Goal: Transaction & Acquisition: Purchase product/service

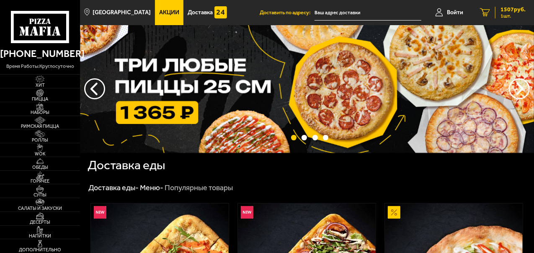
type input "[STREET_ADDRESS][PERSON_NAME]"
click at [513, 10] on span "1507 руб." at bounding box center [513, 10] width 25 height 6
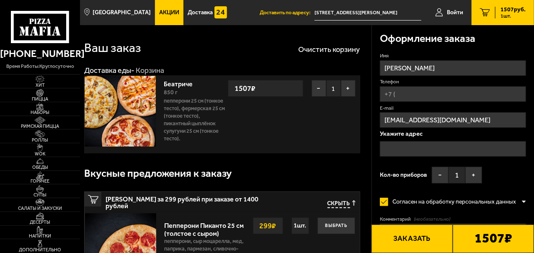
type input "[STREET_ADDRESS][PERSON_NAME]"
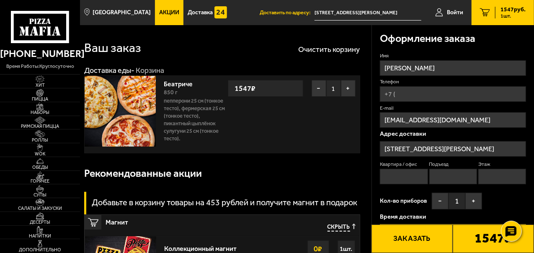
click at [256, 55] on div "Ваш заказ Очистить корзину" at bounding box center [222, 48] width 276 height 24
click at [39, 106] on img at bounding box center [39, 107] width 21 height 8
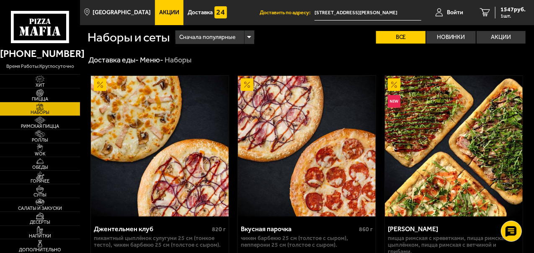
click at [49, 24] on icon at bounding box center [40, 27] width 59 height 33
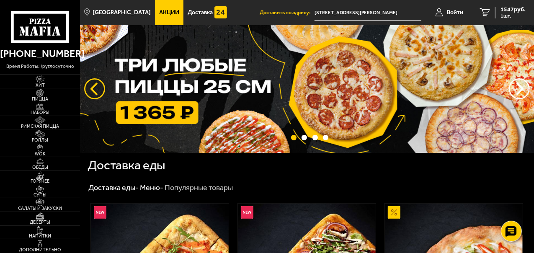
click at [99, 88] on button "следующий" at bounding box center [94, 88] width 21 height 21
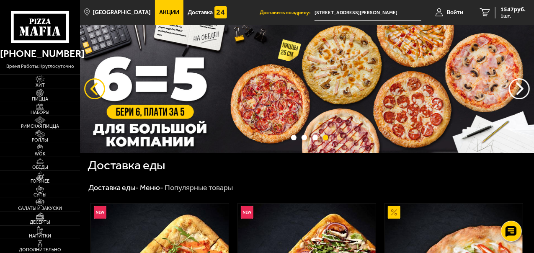
click at [98, 89] on button "следующий" at bounding box center [94, 88] width 21 height 21
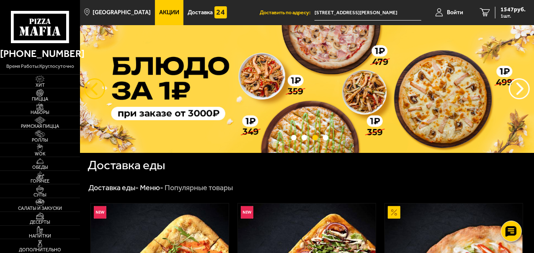
click at [98, 89] on button "следующий" at bounding box center [94, 88] width 21 height 21
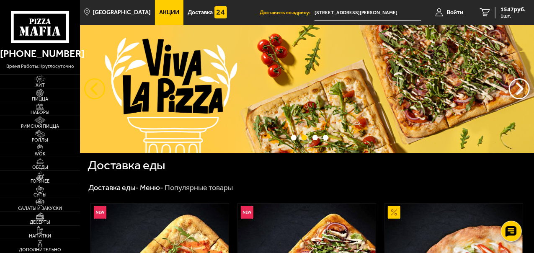
click at [98, 89] on button "следующий" at bounding box center [94, 88] width 21 height 21
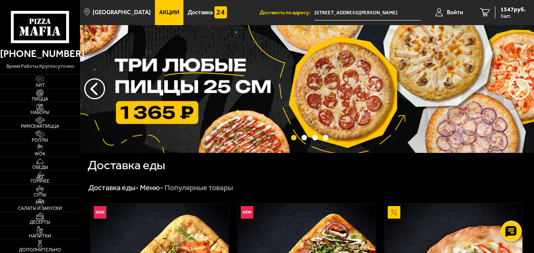
click at [272, 93] on img at bounding box center [307, 89] width 454 height 128
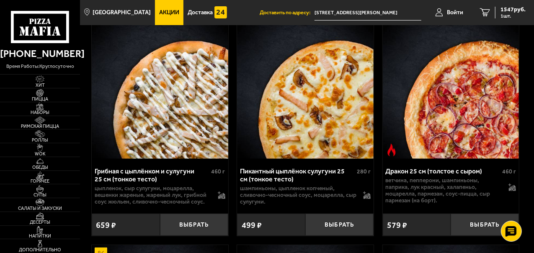
scroll to position [1718, 0]
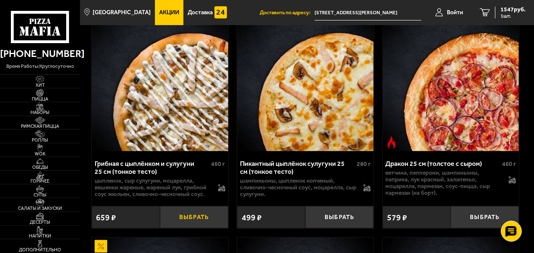
click at [191, 206] on button "Выбрать" at bounding box center [194, 217] width 68 height 22
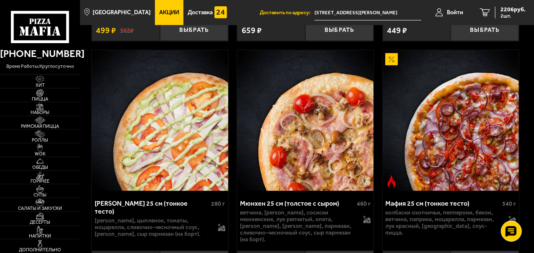
scroll to position [3520, 0]
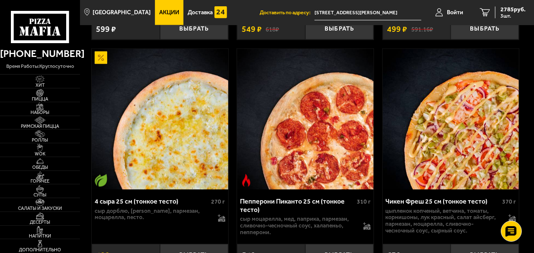
scroll to position [796, 0]
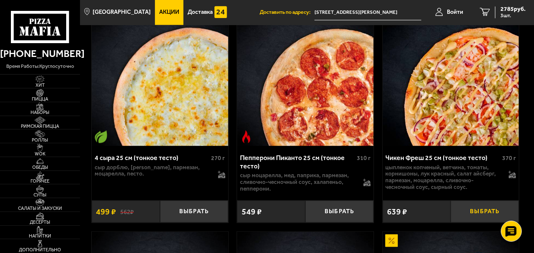
click at [492, 207] on button "Выбрать" at bounding box center [485, 212] width 68 height 22
click at [511, 8] on span "2912 руб." at bounding box center [513, 10] width 25 height 6
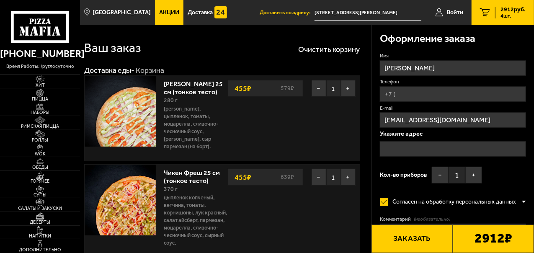
type input "[STREET_ADDRESS][PERSON_NAME]"
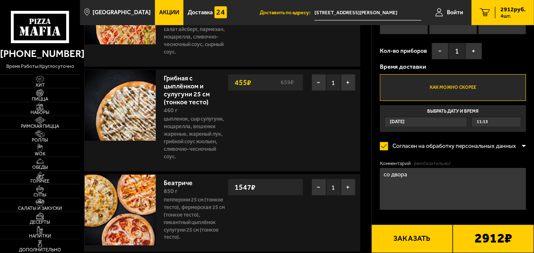
scroll to position [210, 0]
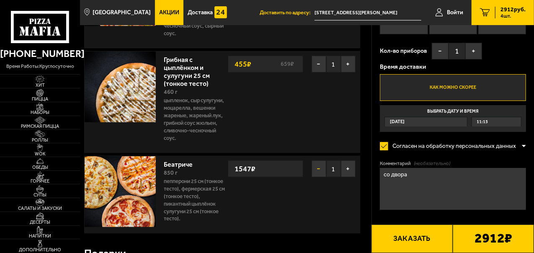
click at [317, 160] on button "−" at bounding box center [319, 168] width 15 height 17
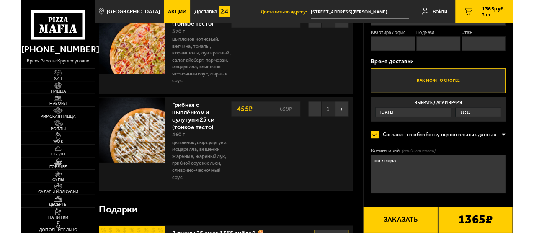
scroll to position [168, 0]
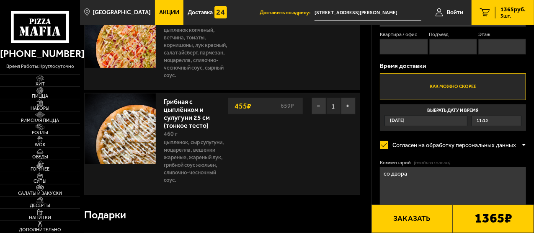
click at [421, 220] on button "Заказать" at bounding box center [412, 218] width 81 height 28
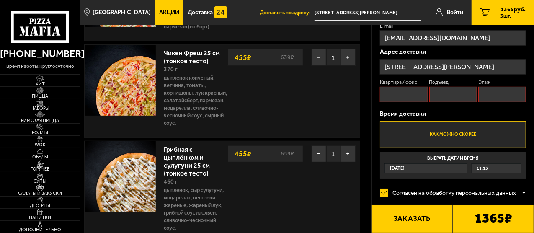
scroll to position [71, 0]
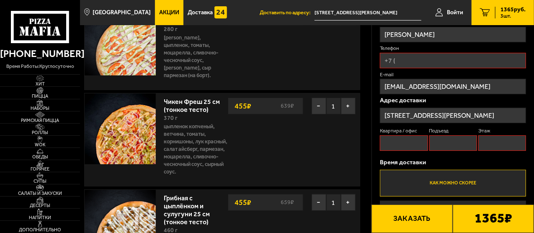
click at [409, 61] on input "Телефон" at bounding box center [453, 61] width 146 height 16
type input "[PHONE_NUMBER]"
type input "70"
type input "2"
type input "9"
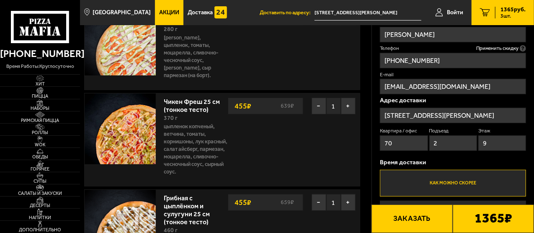
type input "[PHONE_NUMBER]"
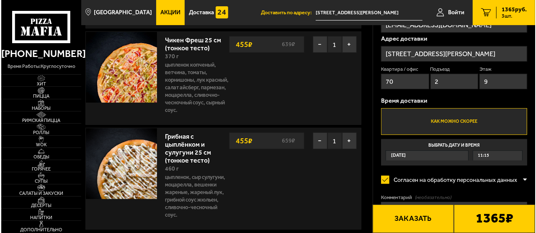
scroll to position [155, 0]
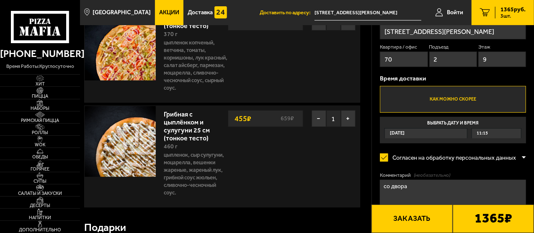
click at [419, 222] on button "Заказать" at bounding box center [412, 218] width 81 height 28
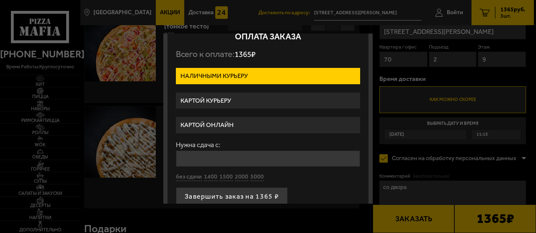
scroll to position [23, 0]
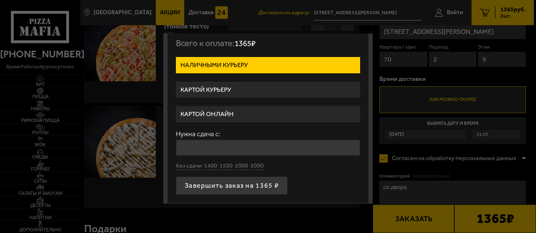
click at [214, 109] on label "Картой онлайн" at bounding box center [268, 114] width 184 height 16
click at [0, 0] on input "Картой онлайн" at bounding box center [0, 0] width 0 height 0
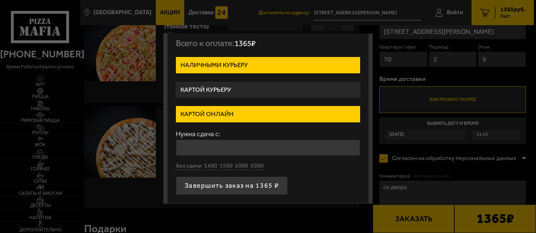
scroll to position [0, 0]
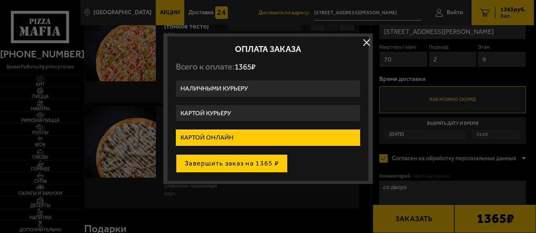
click at [254, 165] on button "Завершить заказ на 1365 ₽" at bounding box center [232, 163] width 112 height 18
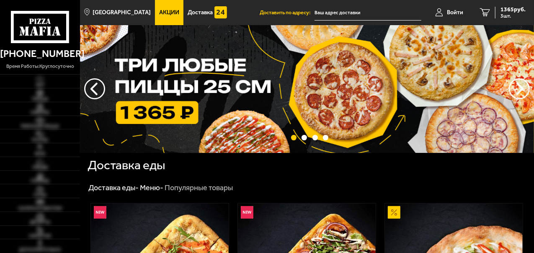
type input "[STREET_ADDRESS][PERSON_NAME]"
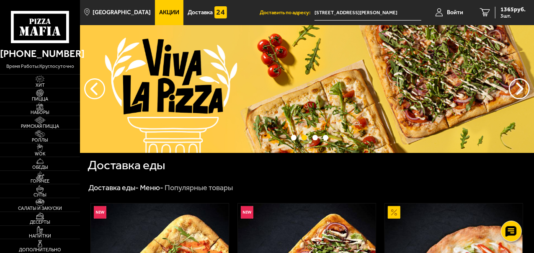
click at [334, 0] on li "Доставить по адресу: [STREET_ADDRESS][PERSON_NAME]" at bounding box center [341, 12] width 162 height 25
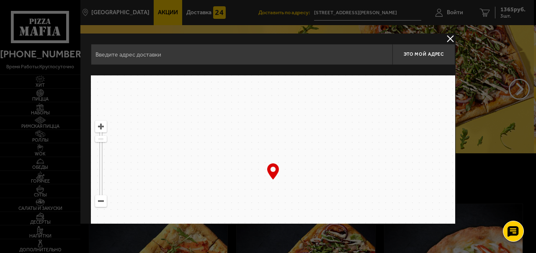
type input "[STREET_ADDRESS][PERSON_NAME]"
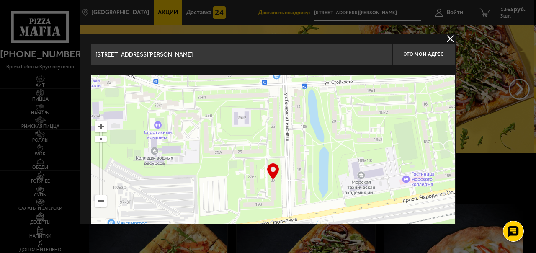
click at [451, 40] on button "delivery type" at bounding box center [450, 39] width 10 height 10
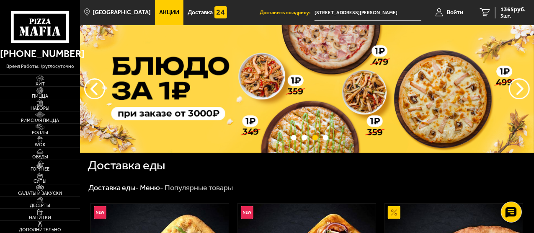
click at [292, 167] on div "Доставка еды" at bounding box center [307, 165] width 439 height 24
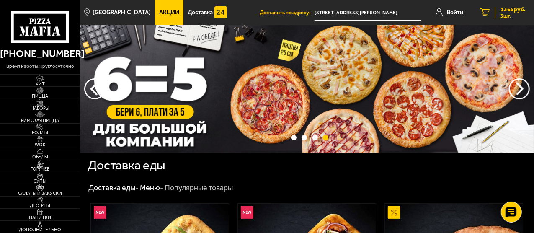
click at [508, 12] on span "1365 руб." at bounding box center [513, 10] width 25 height 6
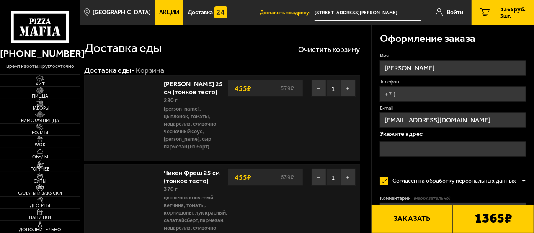
type input "[STREET_ADDRESS][PERSON_NAME]"
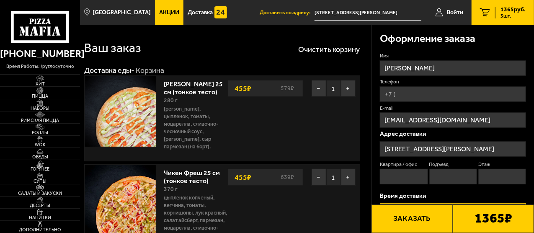
click at [414, 83] on label "Телефон" at bounding box center [453, 81] width 146 height 7
click at [414, 86] on input "Телефон" at bounding box center [453, 94] width 146 height 16
click at [412, 91] on input "Телефон" at bounding box center [453, 94] width 146 height 16
type input "[PHONE_NUMBER]"
type input "70"
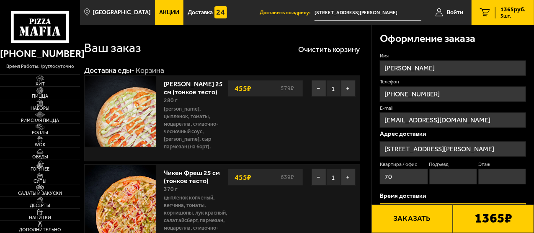
type input "2"
type input "9"
type input "[PHONE_NUMBER]"
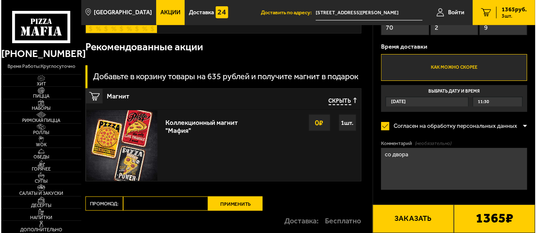
scroll to position [461, 0]
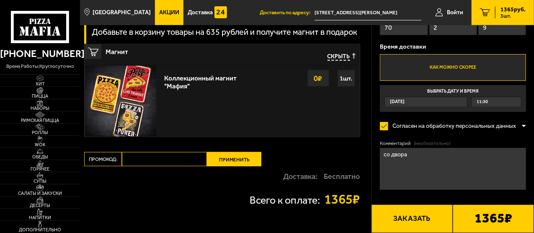
click at [431, 217] on button "Заказать" at bounding box center [412, 218] width 81 height 28
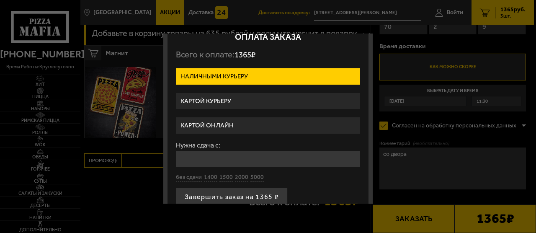
scroll to position [23, 0]
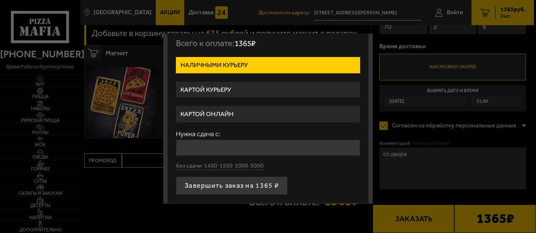
click at [206, 109] on label "Картой онлайн" at bounding box center [268, 114] width 184 height 16
click at [0, 0] on input "Картой онлайн" at bounding box center [0, 0] width 0 height 0
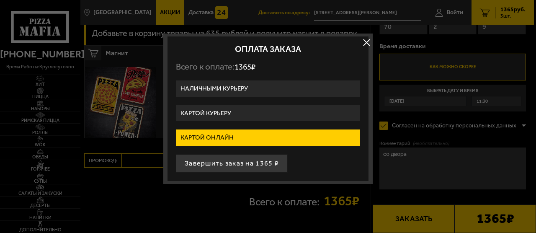
scroll to position [0, 0]
